Goal: Information Seeking & Learning: Learn about a topic

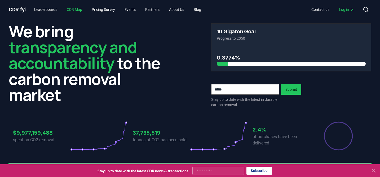
click at [77, 8] on link "CDR Map" at bounding box center [75, 10] width 24 height 10
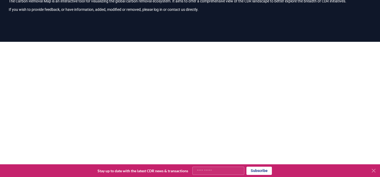
scroll to position [38, 0]
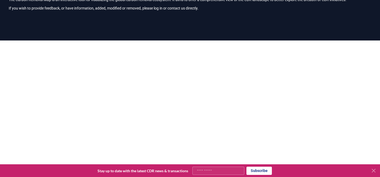
click at [375, 172] on icon at bounding box center [374, 171] width 6 height 6
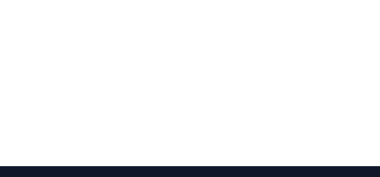
scroll to position [90, 0]
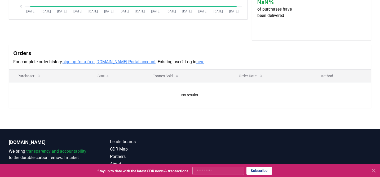
scroll to position [136, 0]
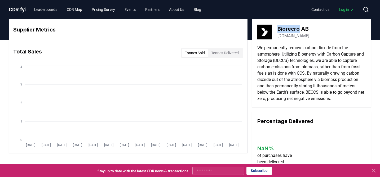
drag, startPoint x: 299, startPoint y: 30, endPoint x: 275, endPoint y: 30, distance: 23.6
click at [275, 30] on div "Biorecro AB [DOMAIN_NAME]" at bounding box center [312, 32] width 108 height 15
copy div "Biorecro"
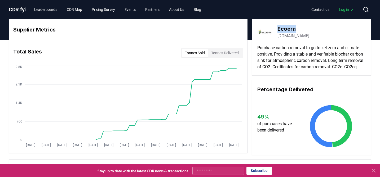
drag, startPoint x: 296, startPoint y: 28, endPoint x: 278, endPoint y: 28, distance: 18.0
click at [278, 28] on h3 "Ecoera" at bounding box center [294, 29] width 32 height 8
copy h3 "Ecoera"
click at [280, 36] on link "ecoera.se" at bounding box center [294, 36] width 32 height 6
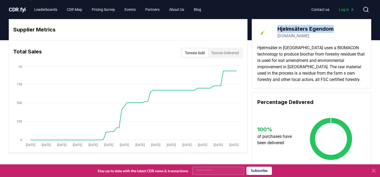
drag, startPoint x: 338, startPoint y: 25, endPoint x: 278, endPoint y: 28, distance: 59.5
click at [278, 28] on div "Hjelmsäters Egendom hjelmsater.se" at bounding box center [312, 32] width 108 height 15
copy h3 "Hjelmsäters Egendom"
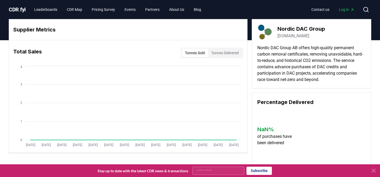
click at [289, 37] on link "[DOMAIN_NAME]" at bounding box center [294, 36] width 32 height 6
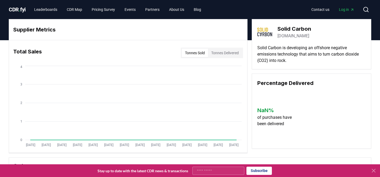
scroll to position [5, 0]
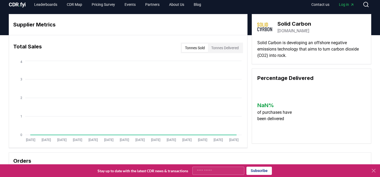
click at [293, 32] on link "solidcarbon.ca" at bounding box center [294, 31] width 32 height 6
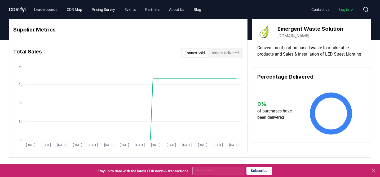
click at [281, 37] on link "[DOMAIN_NAME]" at bounding box center [294, 36] width 32 height 6
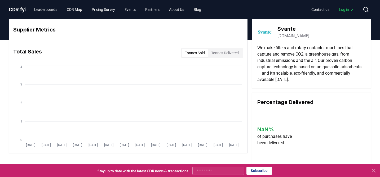
click at [293, 37] on link "svanteinc.com" at bounding box center [294, 36] width 32 height 6
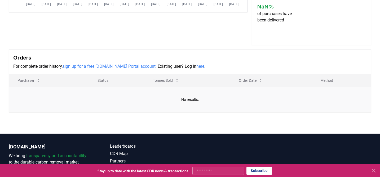
scroll to position [143, 0]
